Goal: Information Seeking & Learning: Learn about a topic

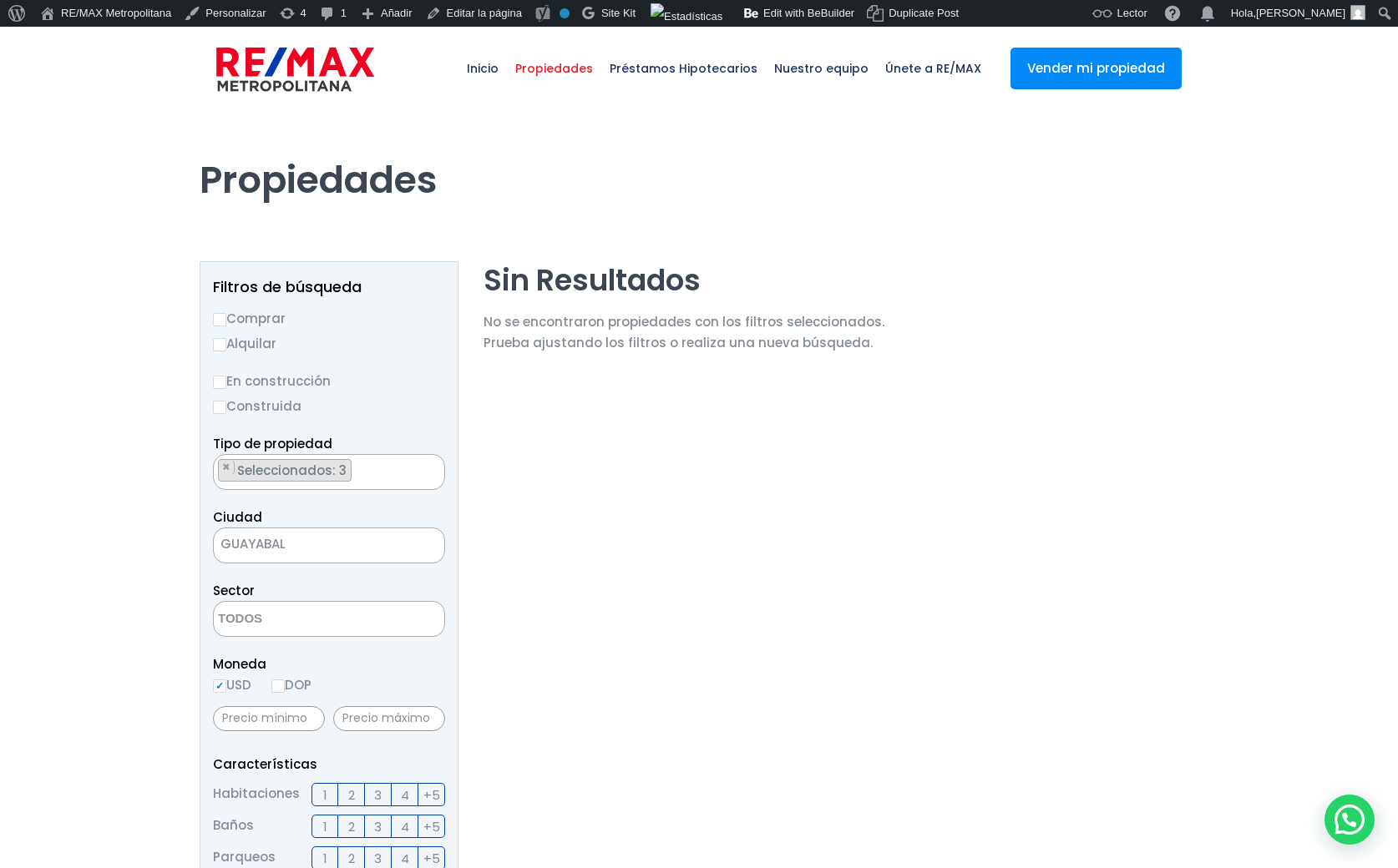
select select
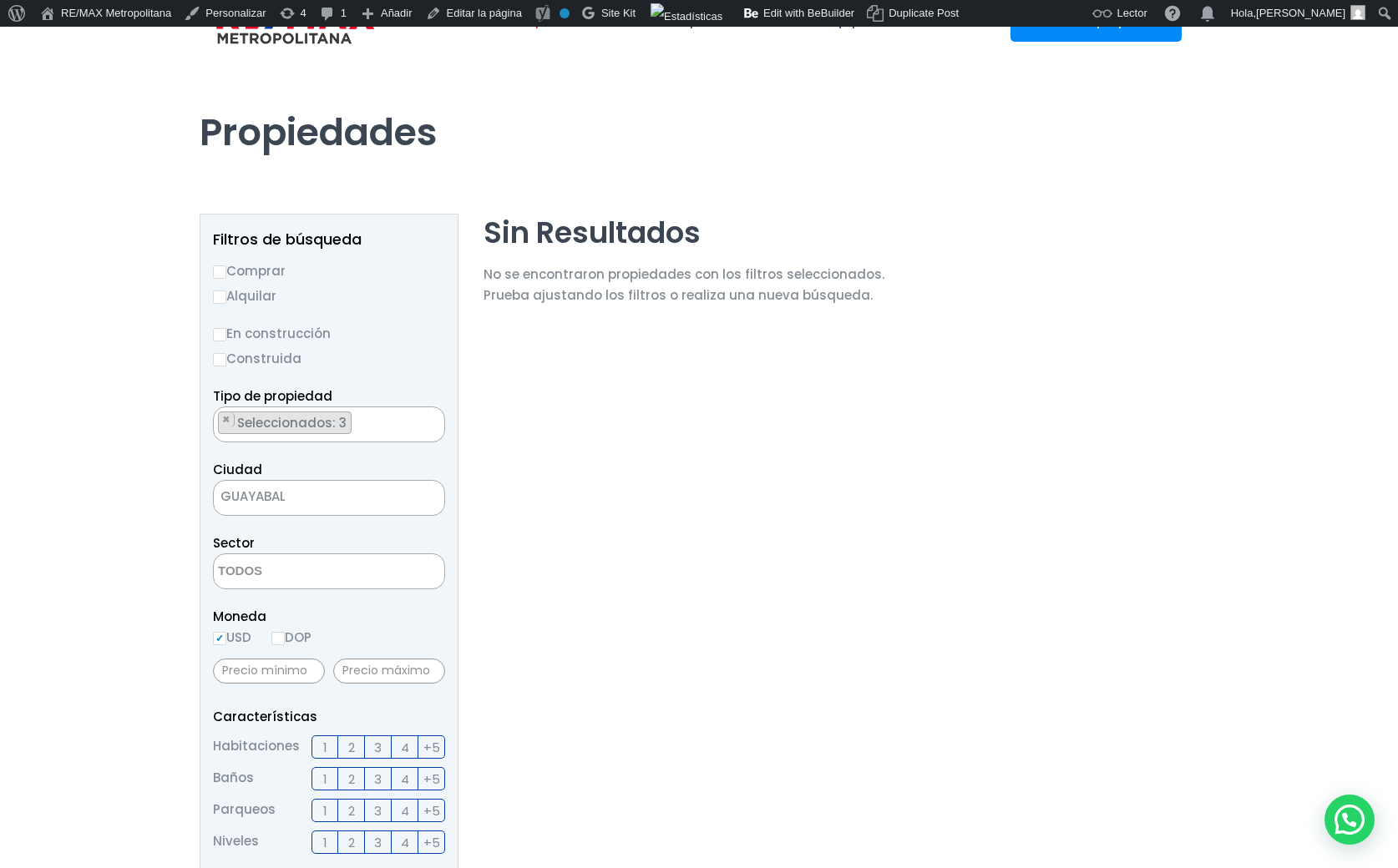
scroll to position [6, 0]
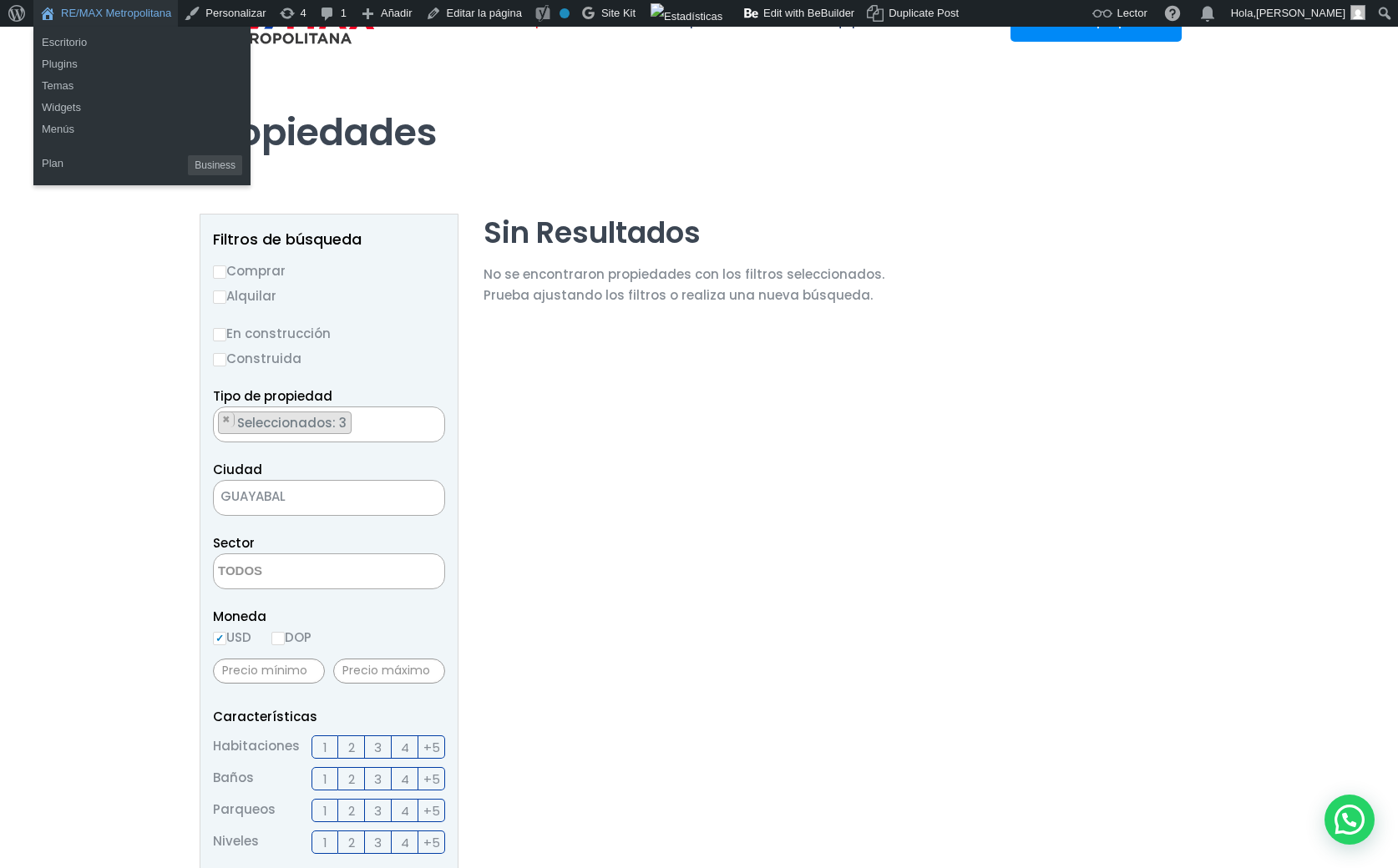
click at [115, 10] on link "RE/MAX Metropolitana" at bounding box center [104, 13] width 144 height 26
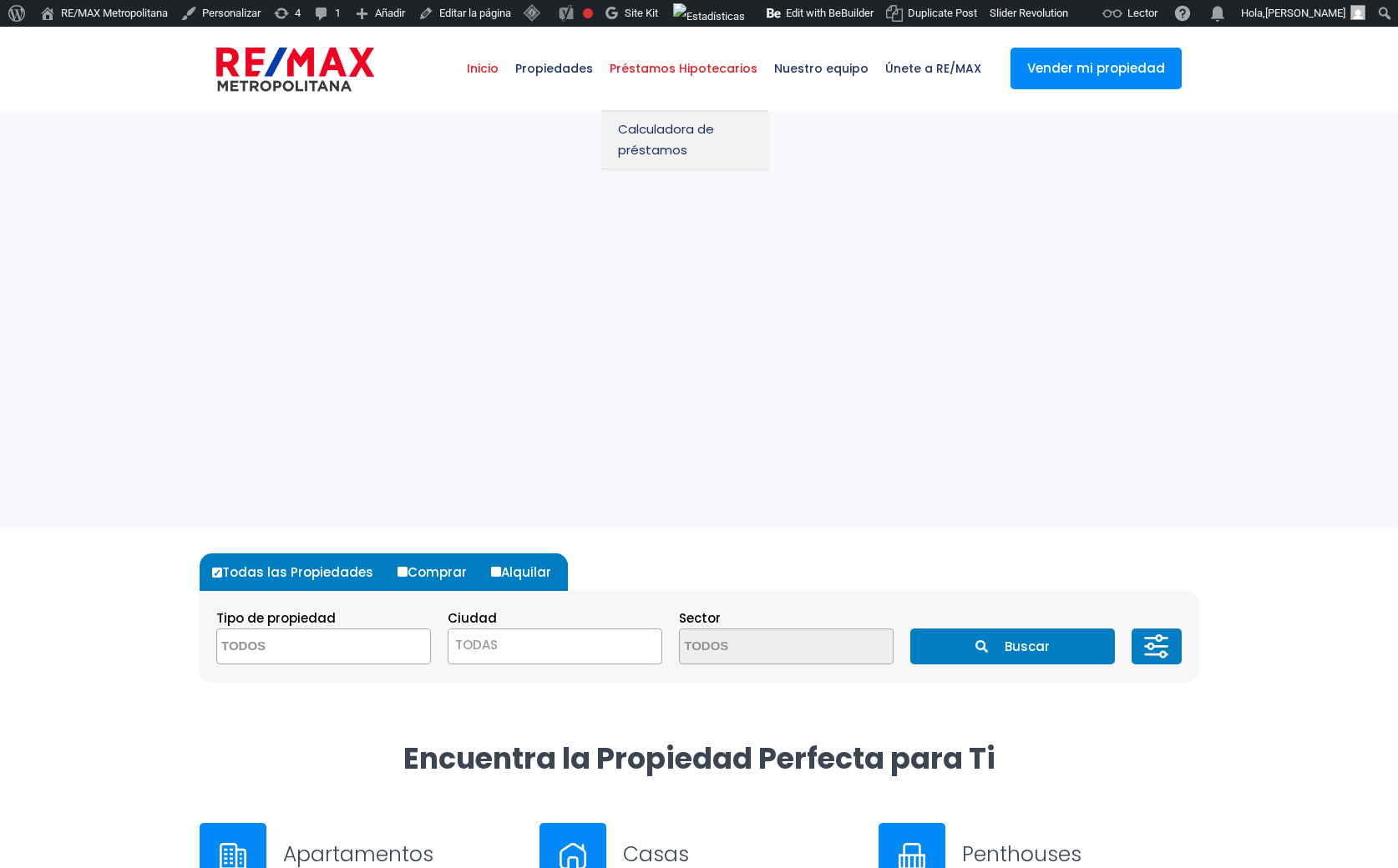
select select
click at [582, 62] on span "Propiedades" at bounding box center [554, 68] width 94 height 50
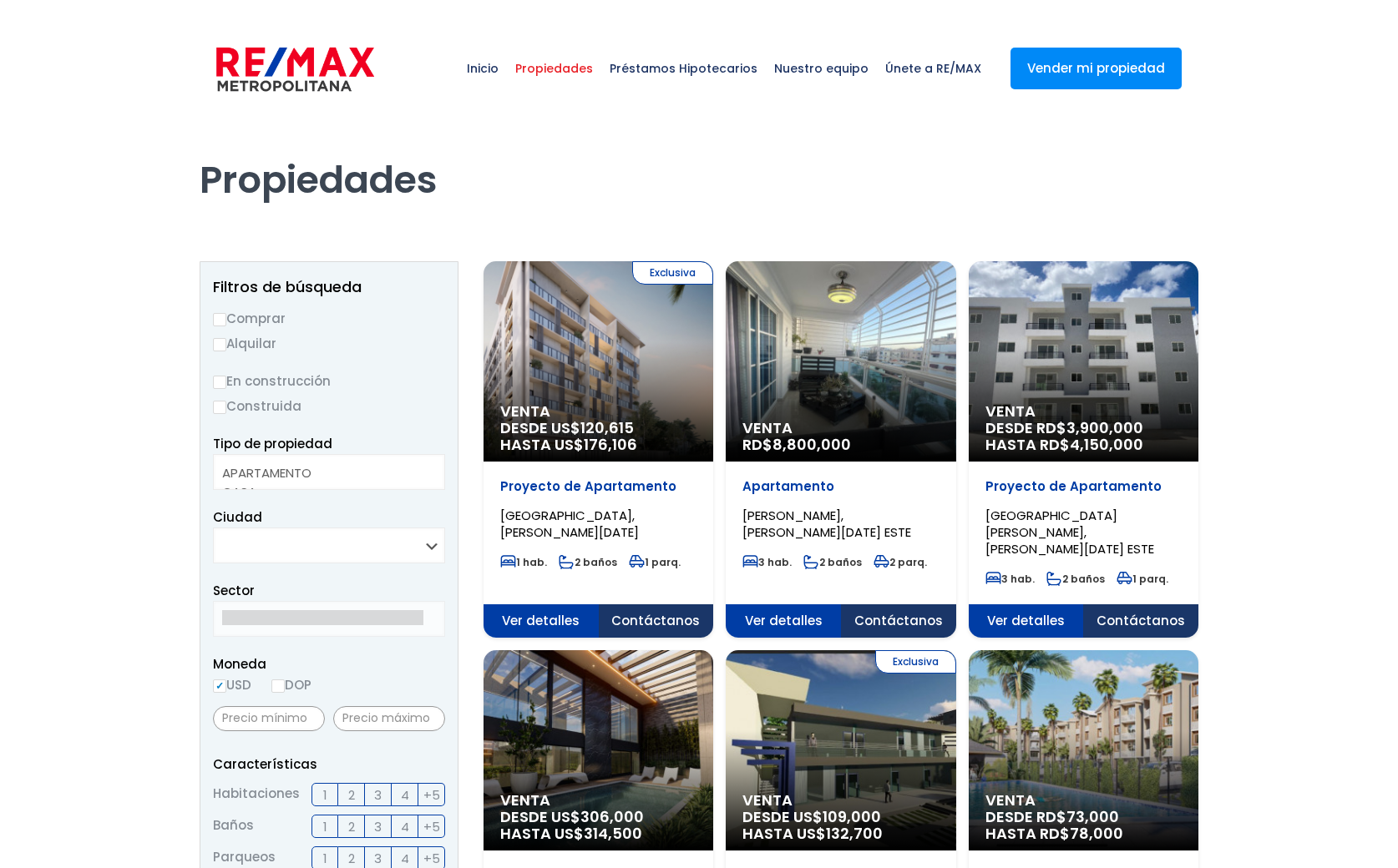
select select
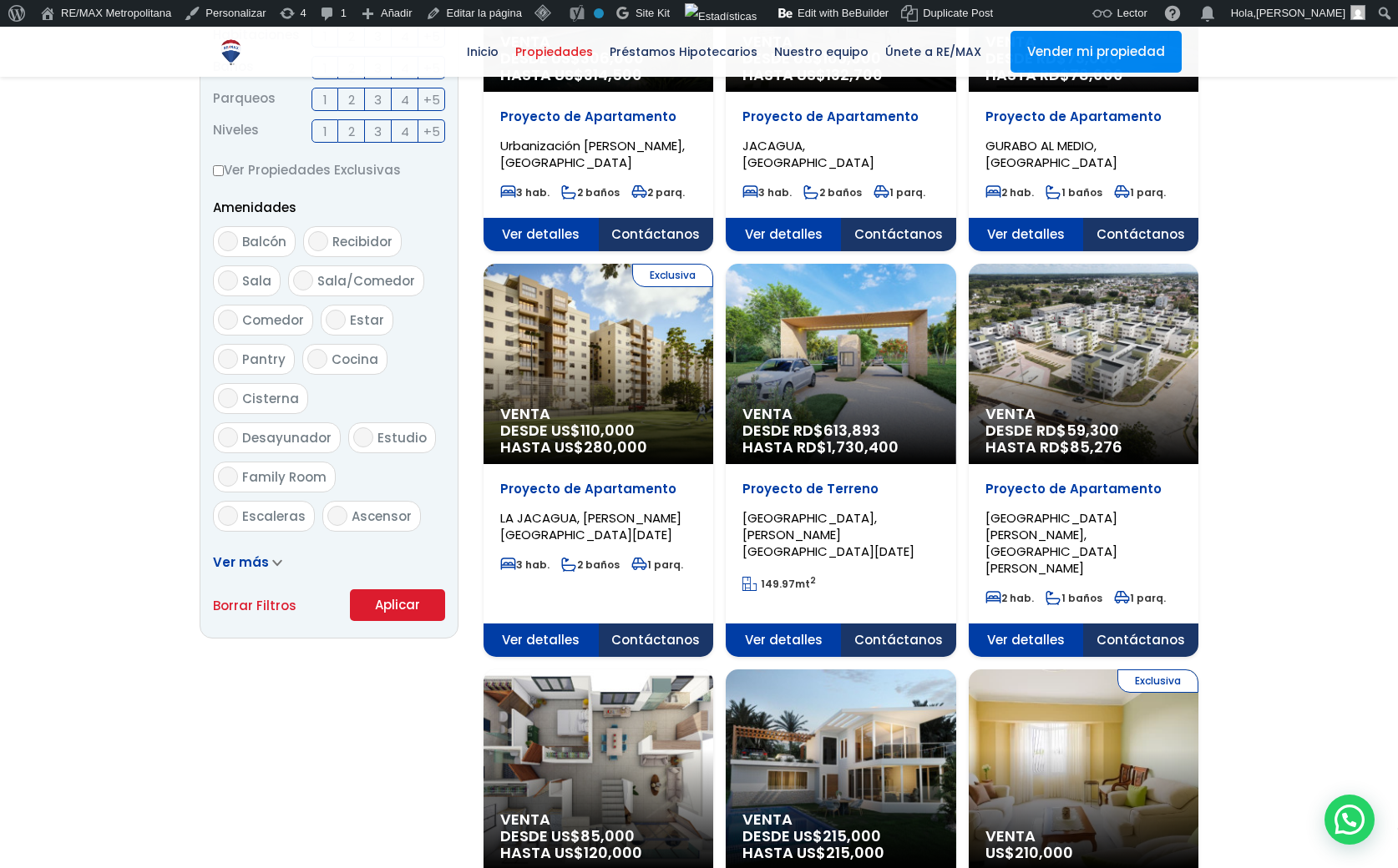
scroll to position [760, 0]
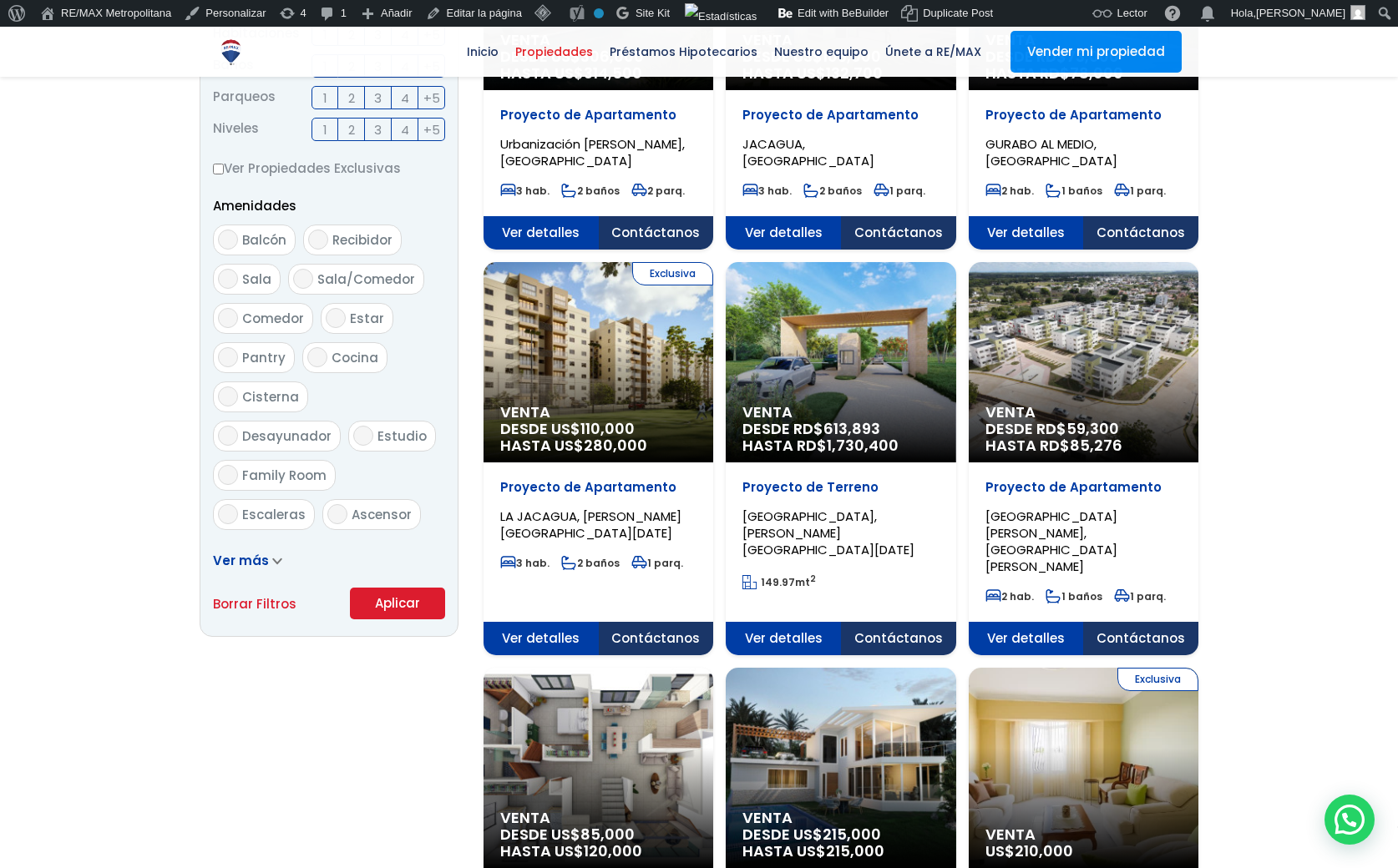
click at [395, 606] on button "Aplicar" at bounding box center [397, 603] width 95 height 32
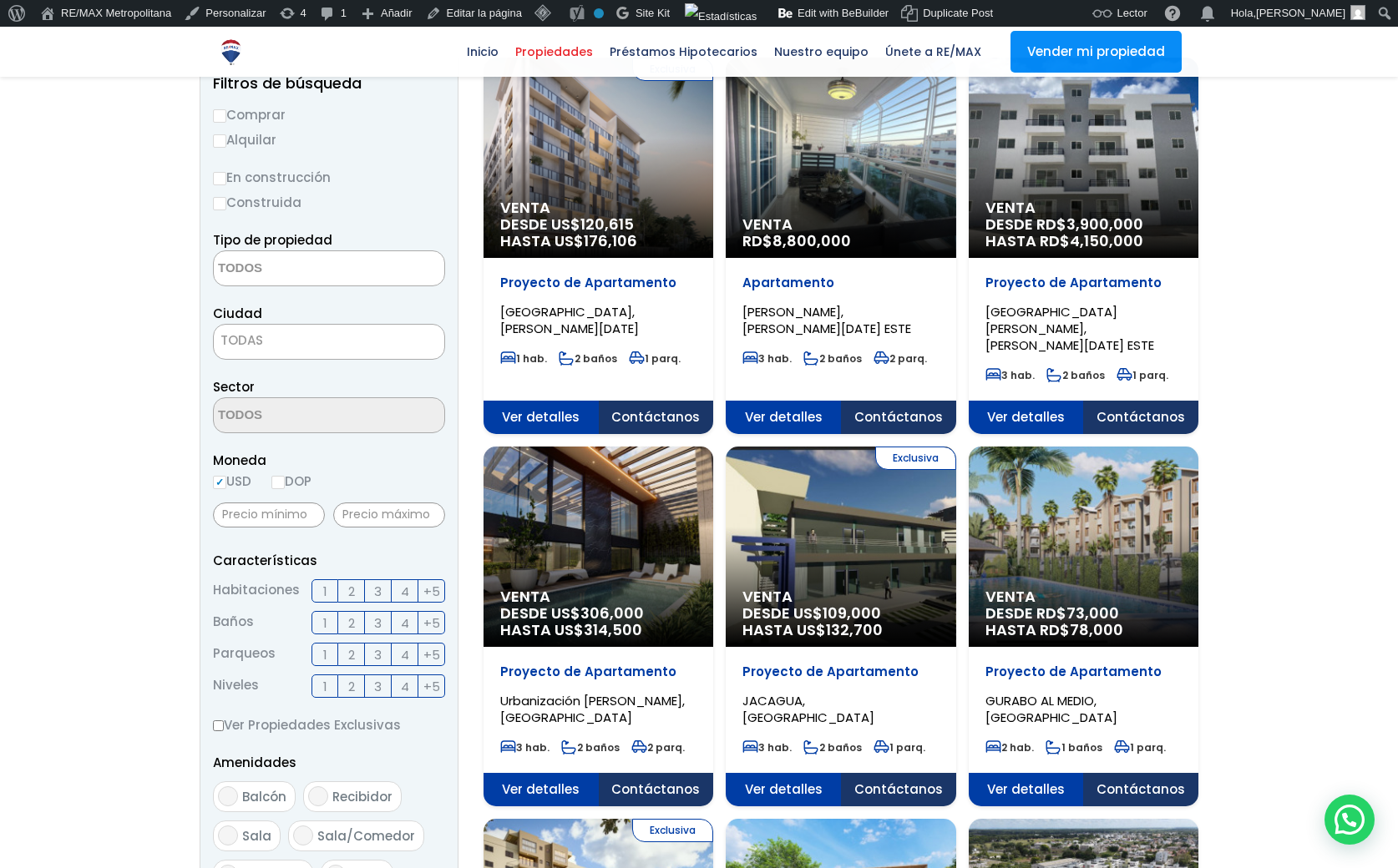
scroll to position [159, 0]
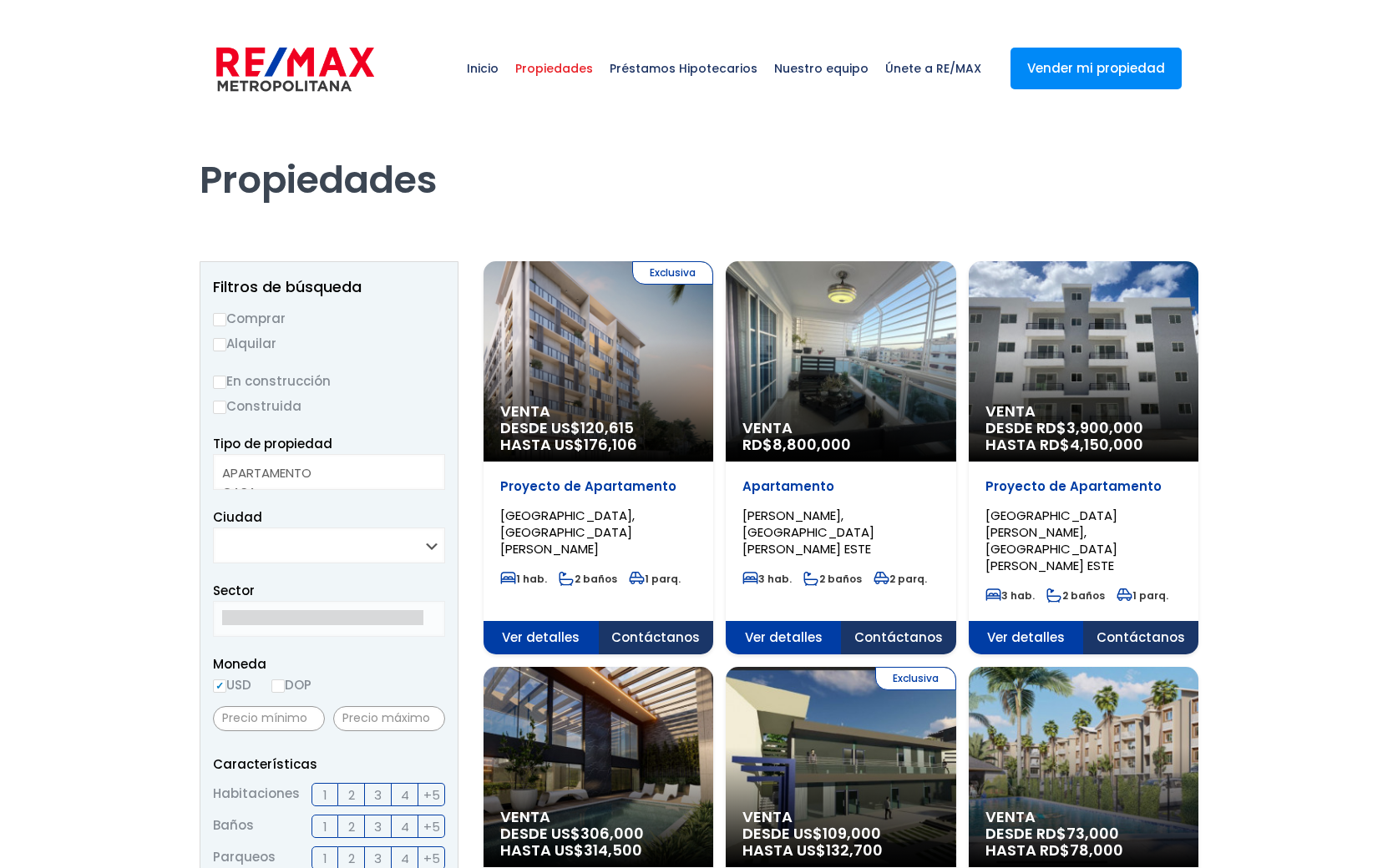
select select
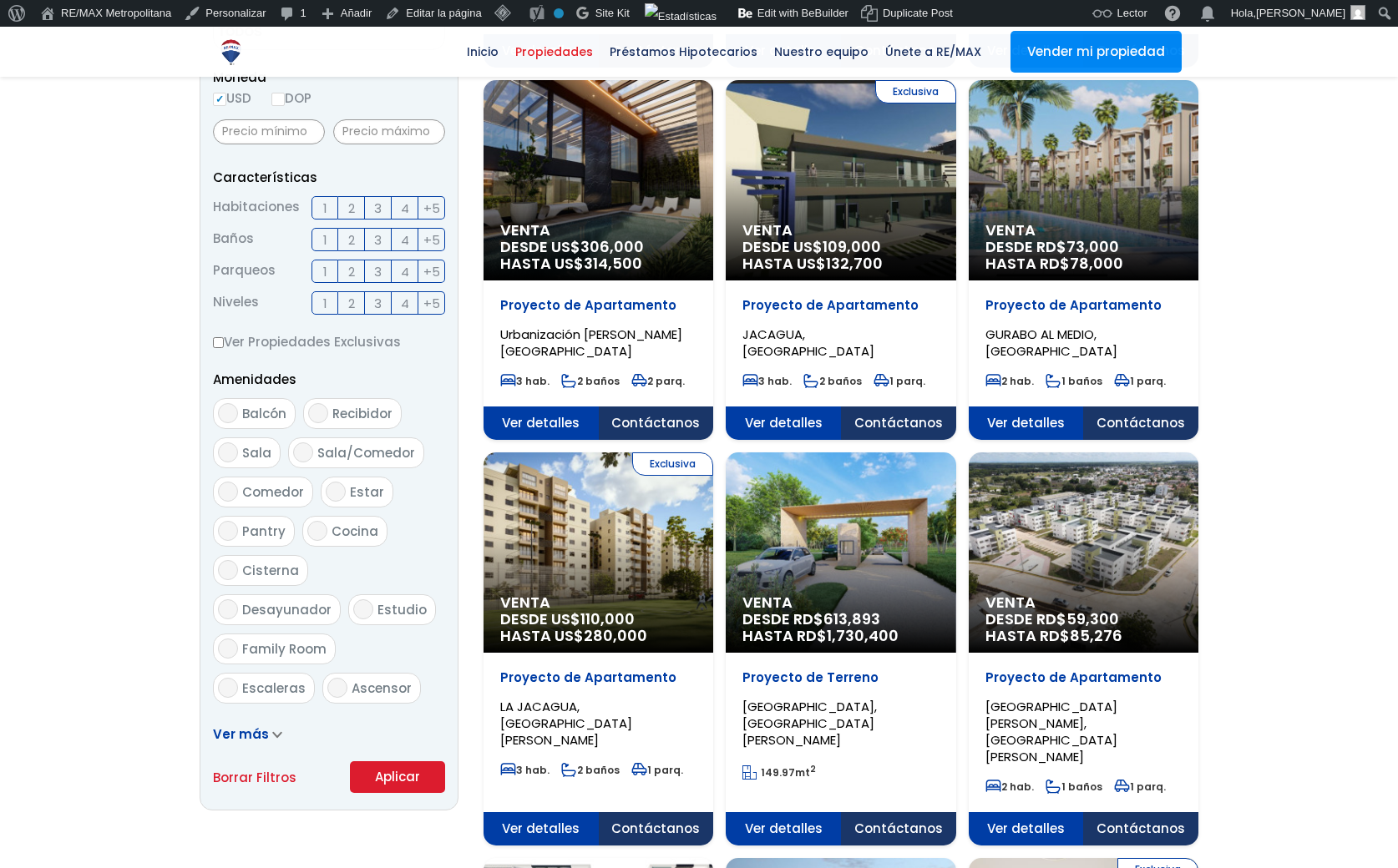
scroll to position [664, 0]
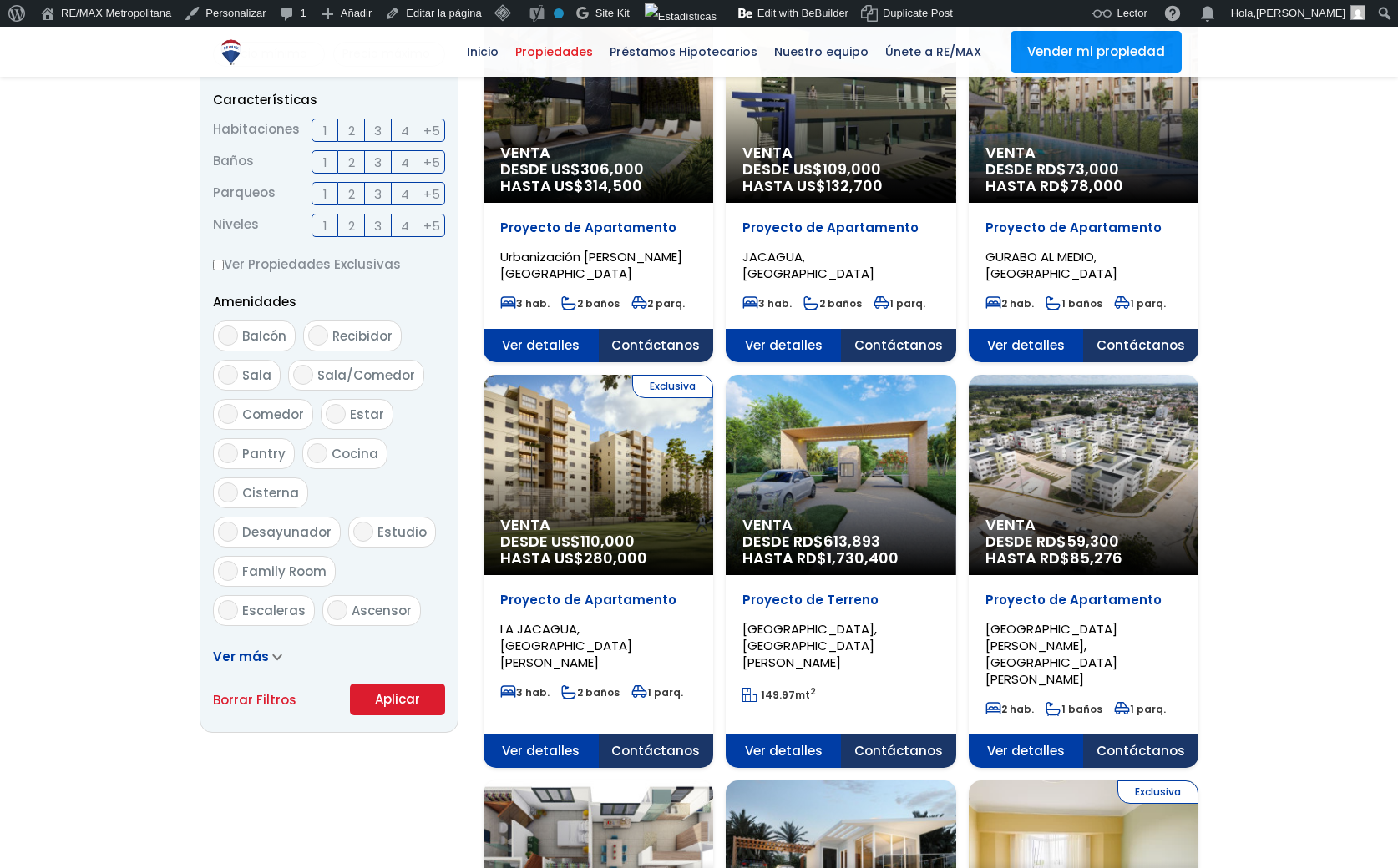
click at [395, 705] on button "Aplicar" at bounding box center [397, 699] width 95 height 32
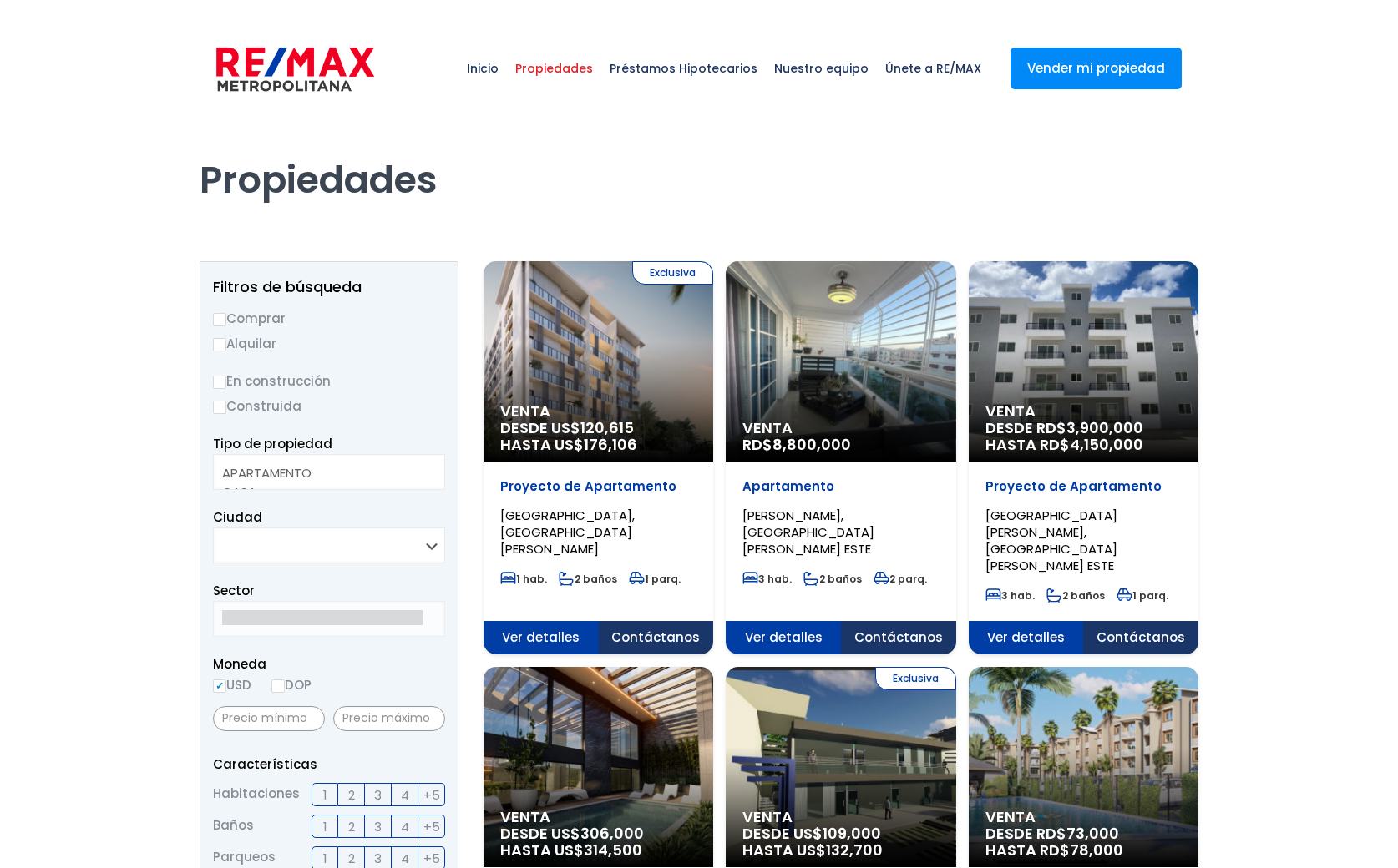
select select
